Goal: Find specific page/section: Find specific page/section

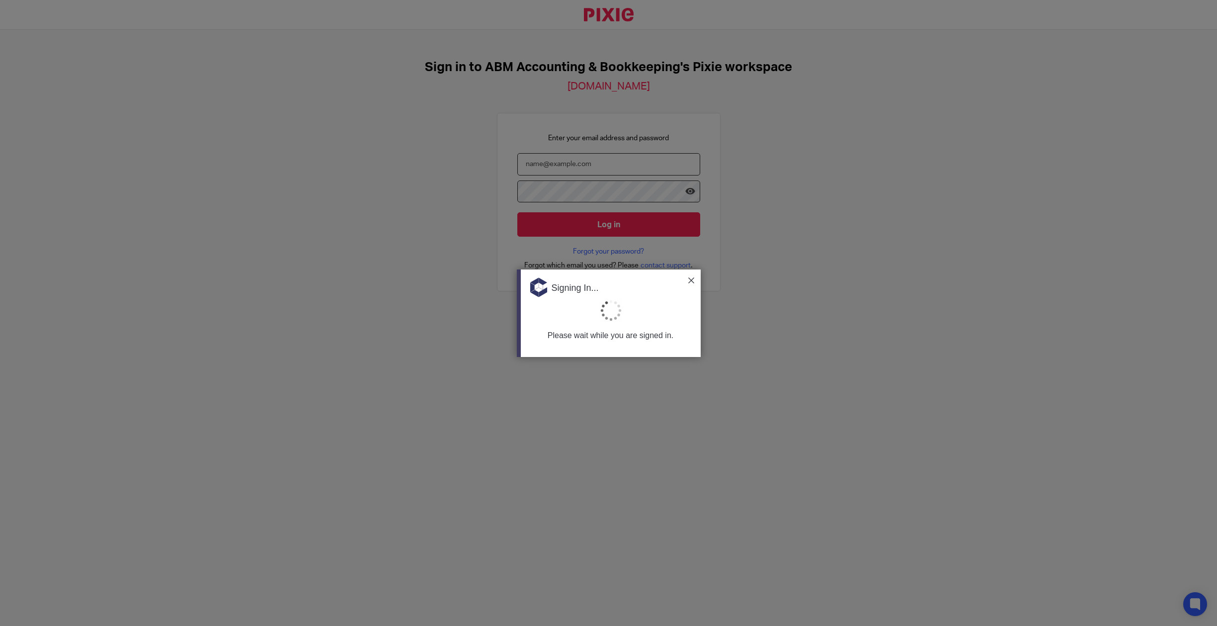
type input "[EMAIL_ADDRESS][DOMAIN_NAME]"
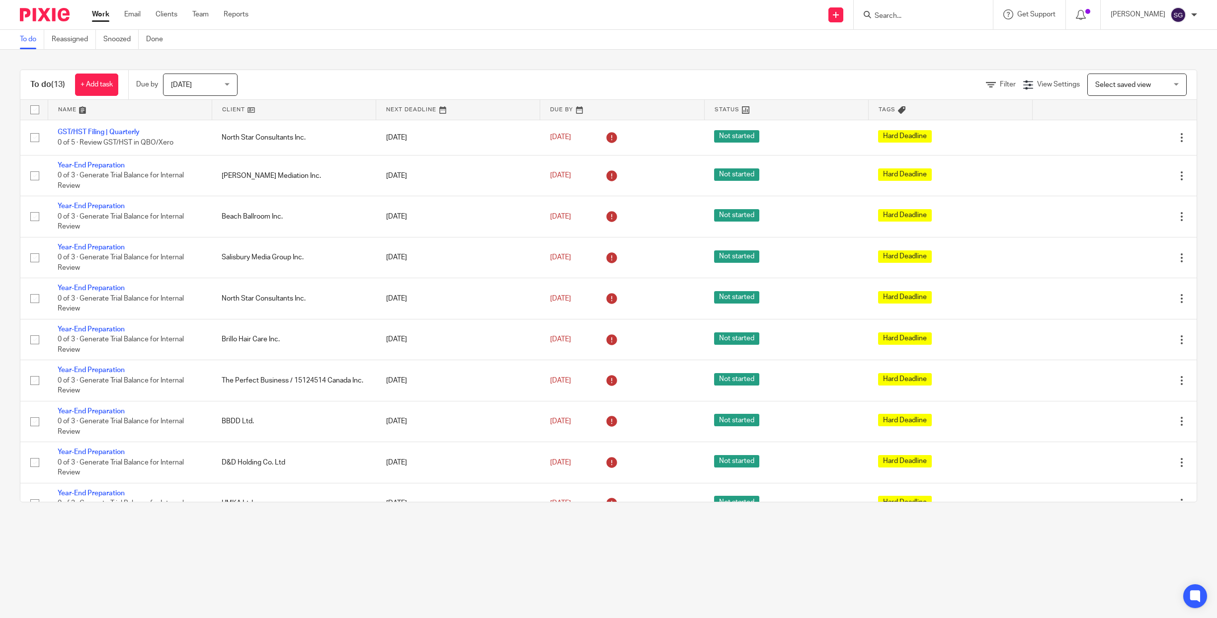
click at [936, 28] on div at bounding box center [923, 14] width 139 height 29
click at [934, 17] on input "Search" at bounding box center [918, 16] width 89 height 9
type input "cover"
click at [945, 63] on link at bounding box center [963, 58] width 183 height 23
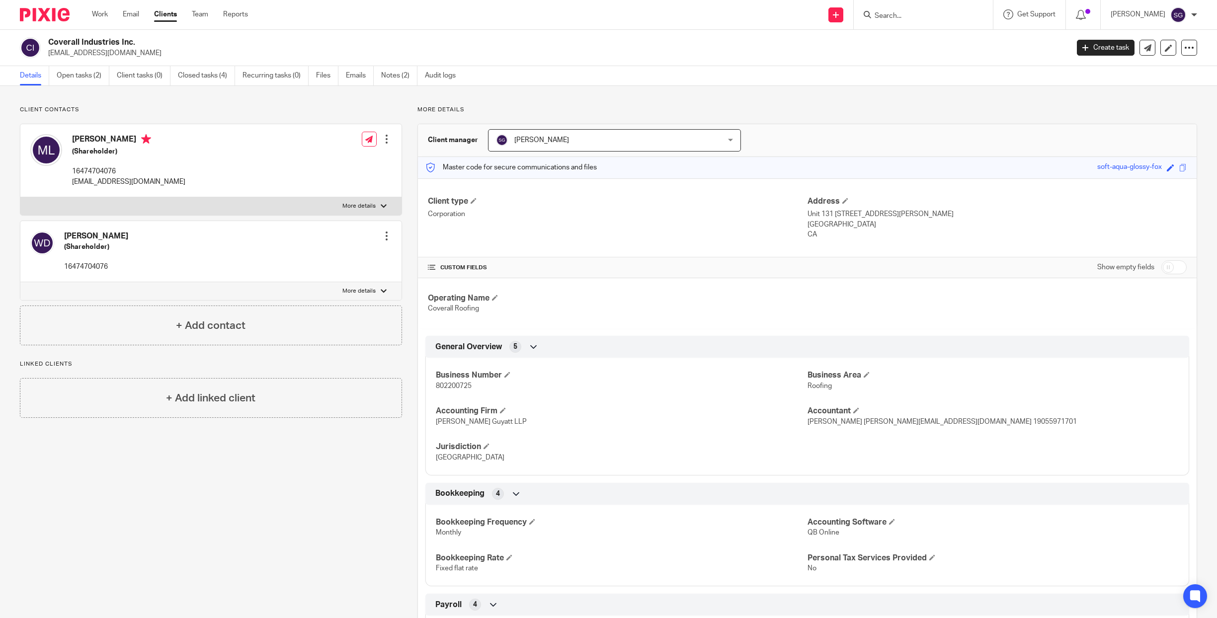
click at [437, 389] on span "802200725" at bounding box center [454, 386] width 36 height 7
click at [439, 387] on span "802200725" at bounding box center [454, 386] width 36 height 7
